Goal: Information Seeking & Learning: Learn about a topic

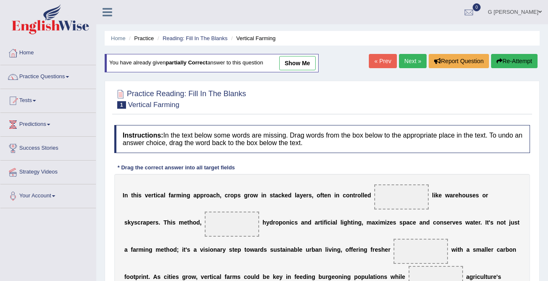
click at [51, 22] on img at bounding box center [50, 19] width 77 height 30
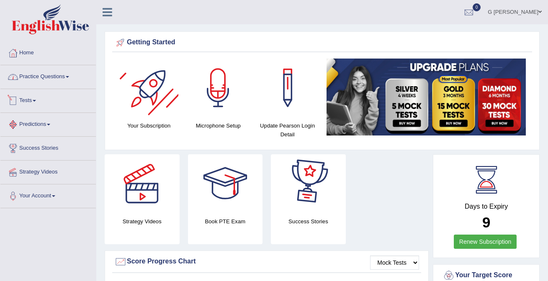
click at [57, 80] on link "Practice Questions" at bounding box center [47, 75] width 95 height 21
